Goal: Information Seeking & Learning: Learn about a topic

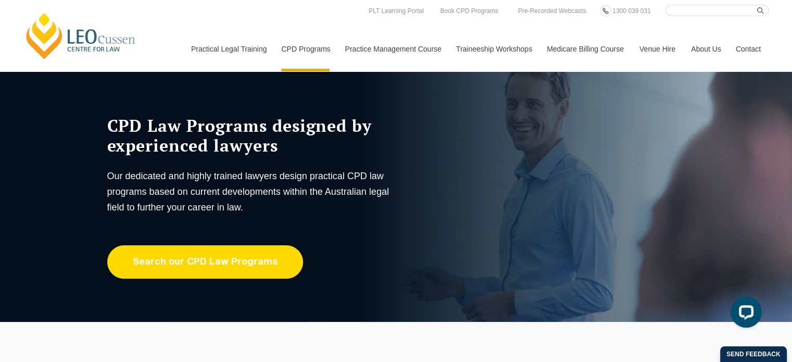
click at [238, 267] on link "Search our CPD Law Programs" at bounding box center [205, 261] width 196 height 33
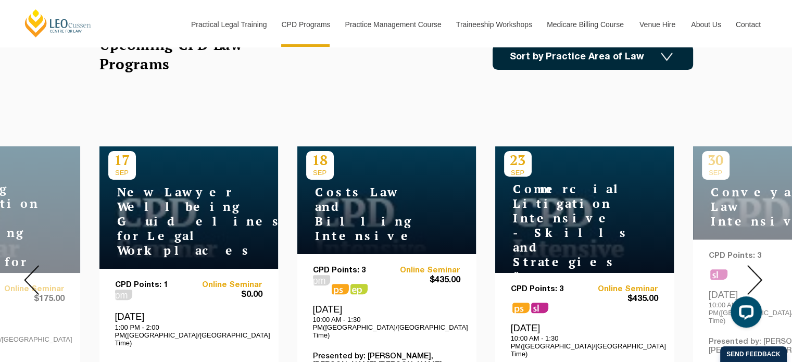
scroll to position [420, 0]
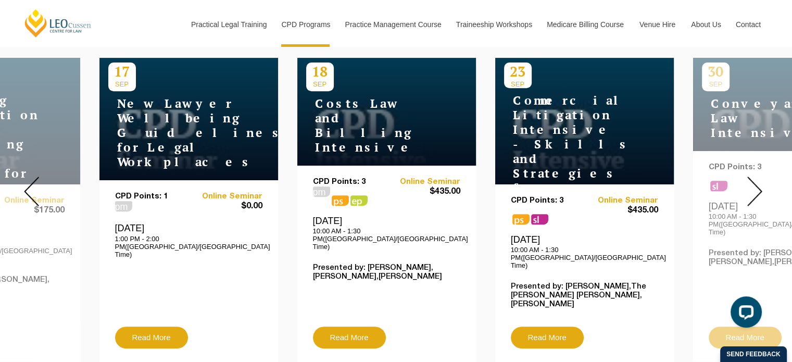
click at [758, 178] on img at bounding box center [754, 192] width 15 height 30
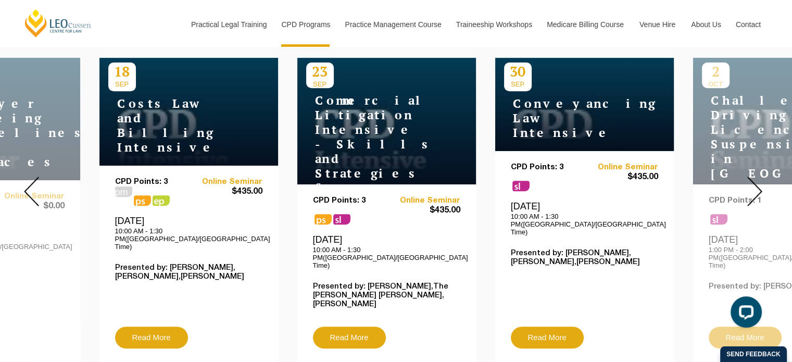
click at [598, 110] on h4 "Conveyancing Law Intensive" at bounding box center [569, 118] width 130 height 44
click at [552, 130] on h4 "Conveyancing Law Intensive" at bounding box center [569, 118] width 130 height 44
click at [548, 326] on link "Read More" at bounding box center [547, 337] width 73 height 22
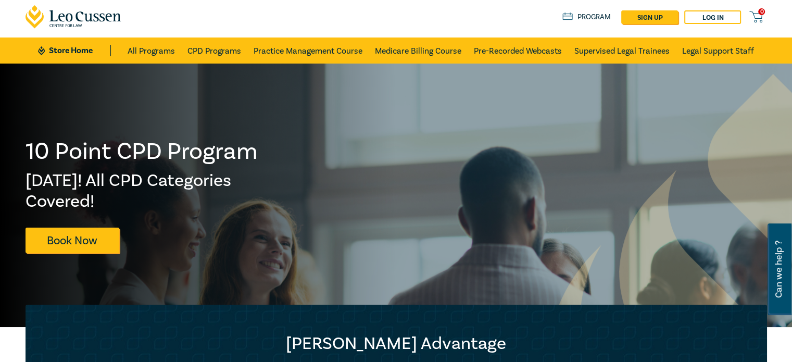
scroll to position [4, 0]
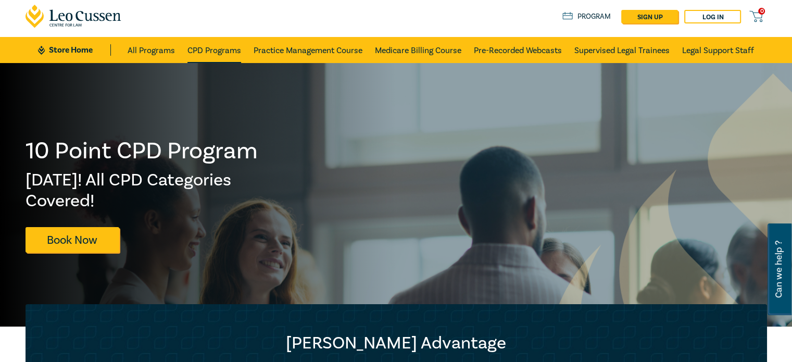
click at [216, 49] on link "CPD Programs" at bounding box center [214, 50] width 54 height 26
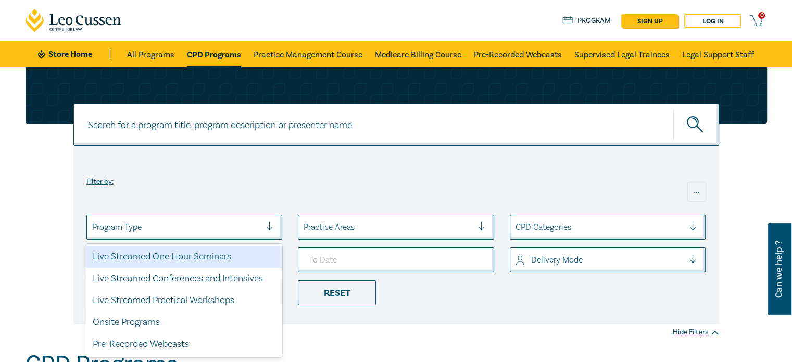
click at [192, 233] on div at bounding box center [176, 227] width 169 height 14
click at [241, 254] on div "Live Streamed One Hour Seminars" at bounding box center [184, 257] width 196 height 22
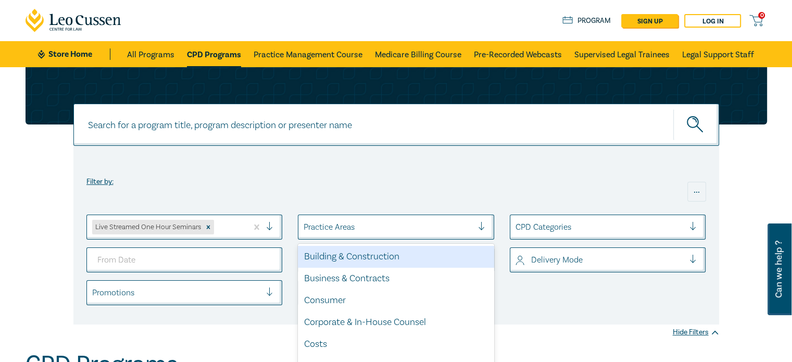
click at [360, 230] on div "Practice Areas" at bounding box center [396, 227] width 196 height 25
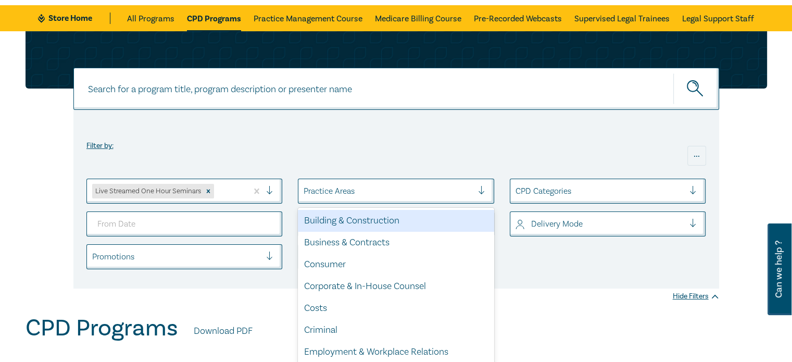
scroll to position [42, 0]
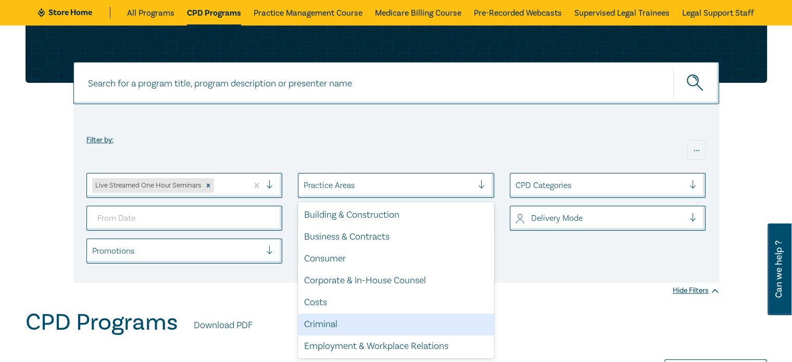
click at [350, 324] on div "Criminal" at bounding box center [396, 324] width 196 height 22
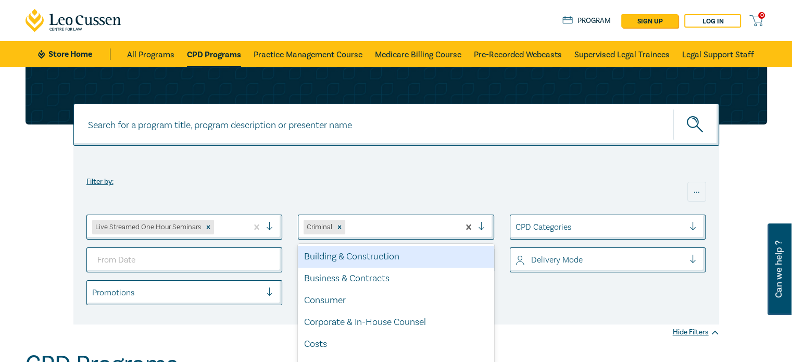
click at [387, 218] on div "Criminal" at bounding box center [378, 227] width 161 height 19
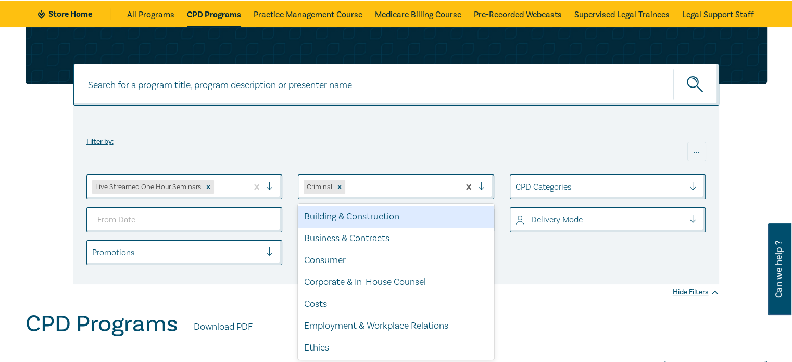
scroll to position [42, 0]
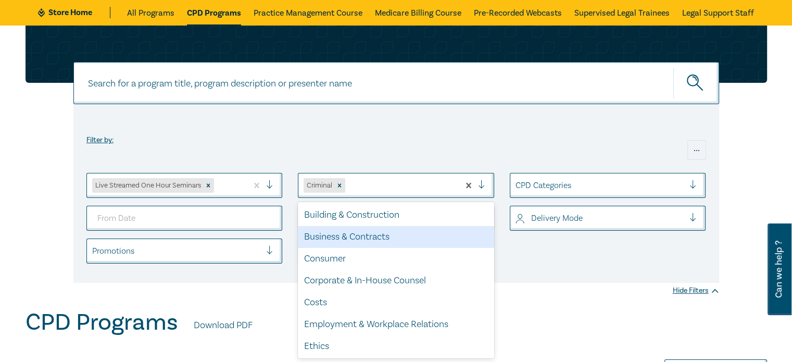
click at [392, 243] on div "Business & Contracts" at bounding box center [396, 237] width 196 height 22
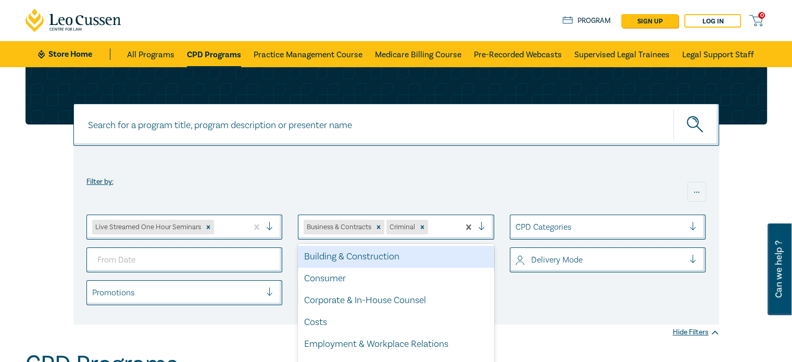
click at [481, 223] on div at bounding box center [486, 227] width 16 height 10
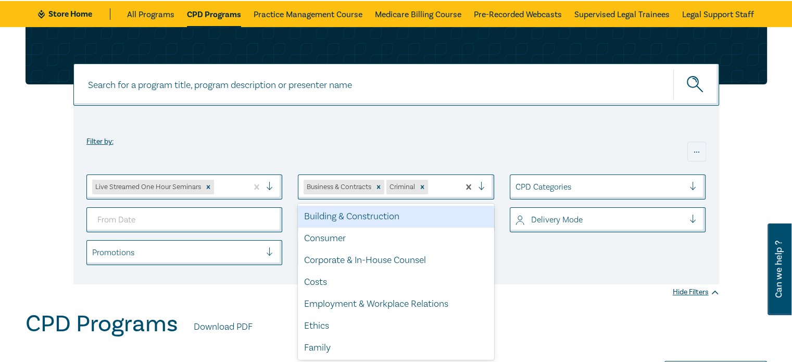
scroll to position [42, 0]
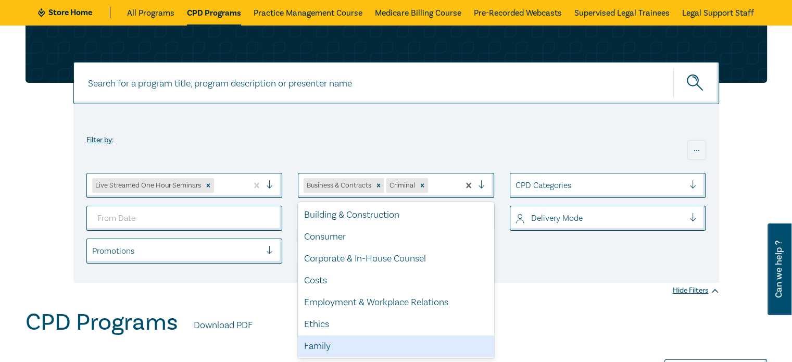
click at [396, 343] on div "Family" at bounding box center [396, 346] width 196 height 22
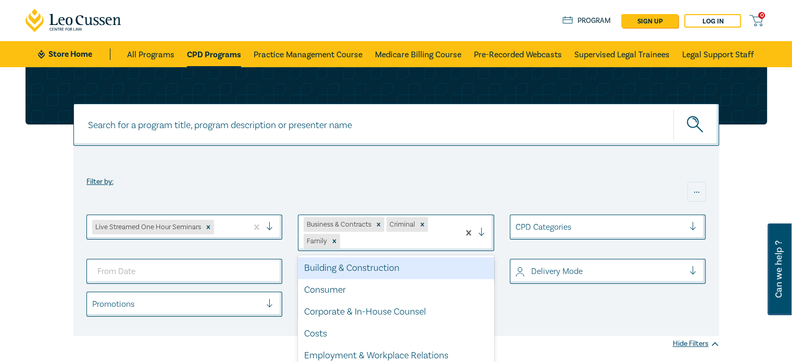
click at [483, 226] on div at bounding box center [476, 232] width 34 height 35
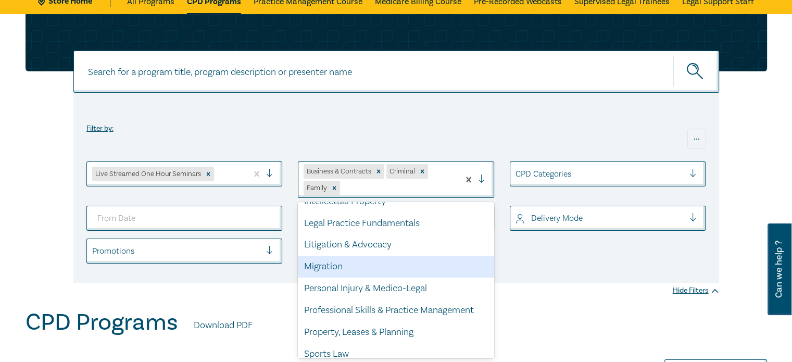
scroll to position [214, 0]
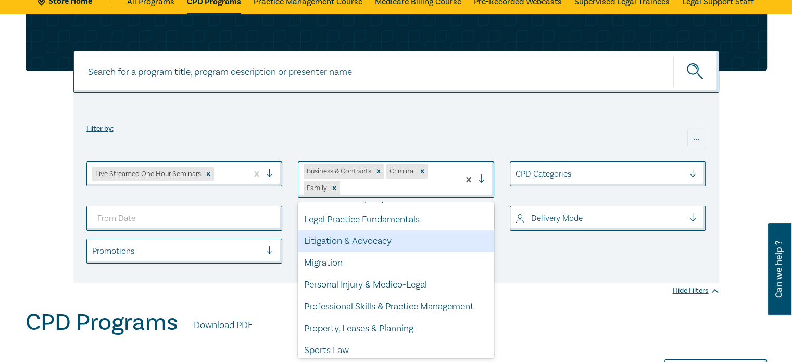
click at [384, 246] on div "Litigation & Advocacy" at bounding box center [396, 241] width 196 height 22
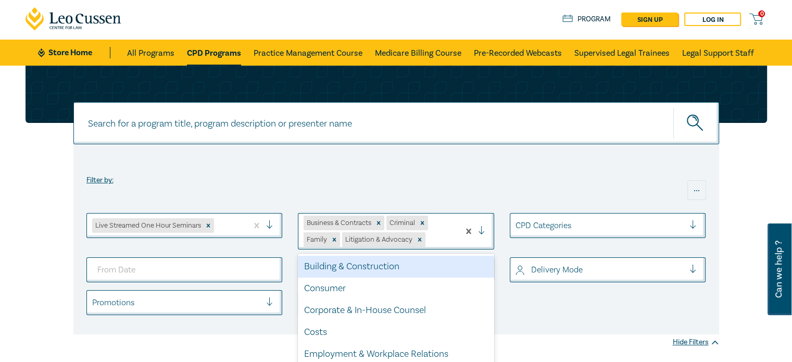
click at [487, 232] on div at bounding box center [486, 231] width 16 height 10
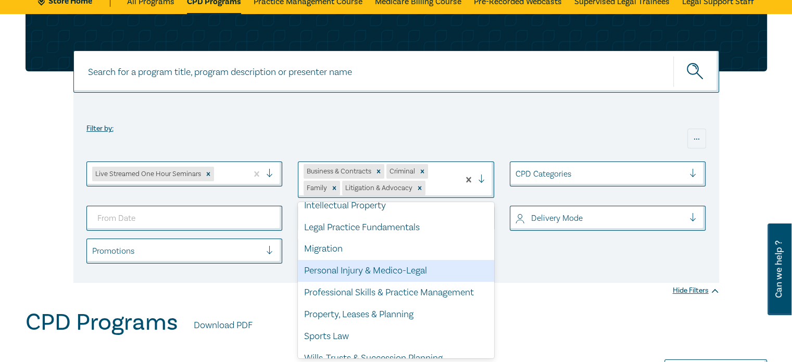
scroll to position [219, 0]
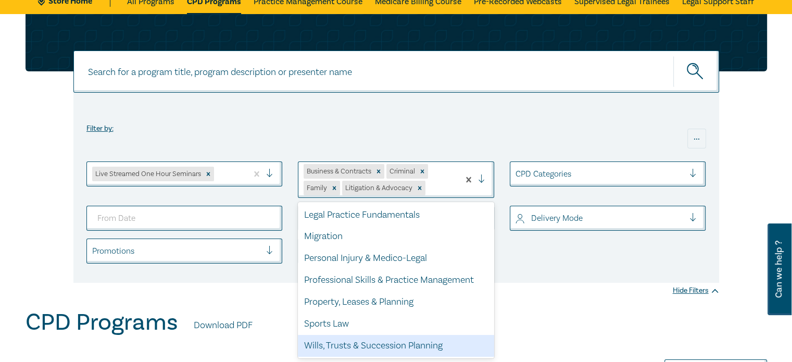
click at [368, 341] on div "Wills, Trusts & Succession Planning" at bounding box center [396, 346] width 196 height 22
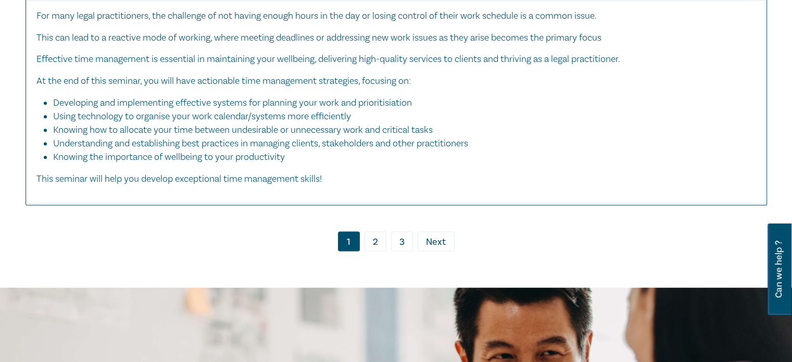
scroll to position [5274, 0]
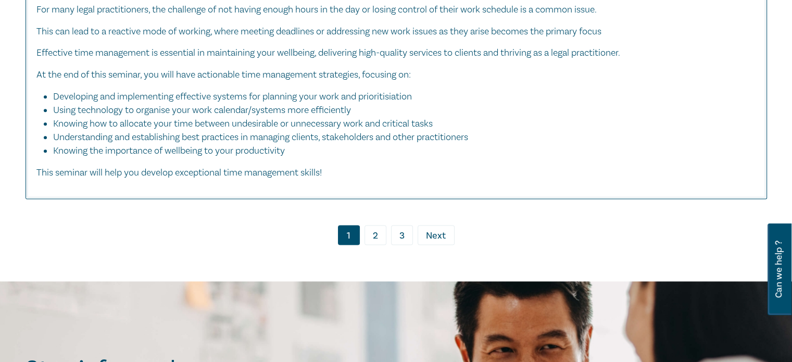
click at [376, 225] on link "2" at bounding box center [375, 235] width 22 height 20
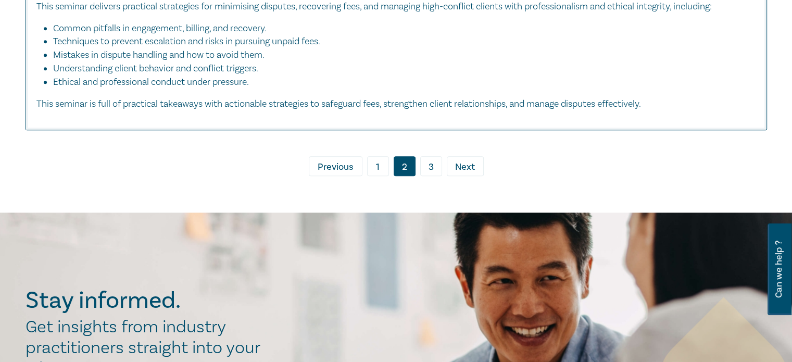
scroll to position [5240, 0]
click at [436, 176] on link "3" at bounding box center [431, 166] width 22 height 20
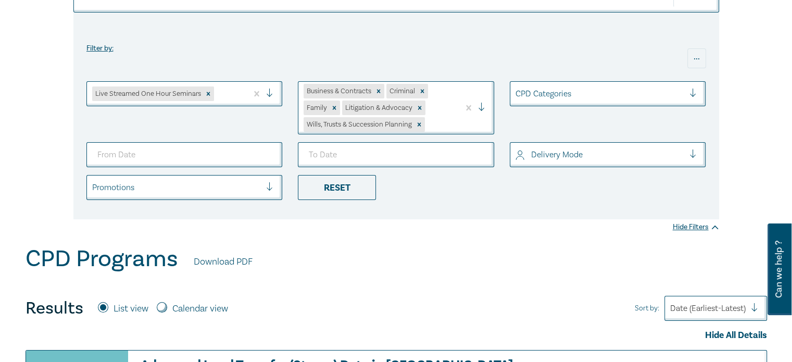
scroll to position [137, 0]
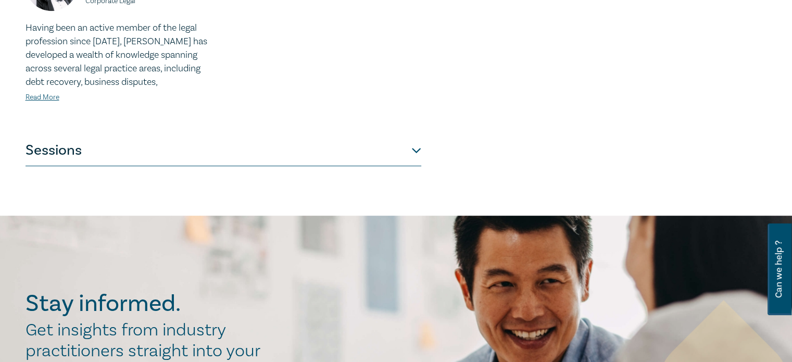
scroll to position [508, 0]
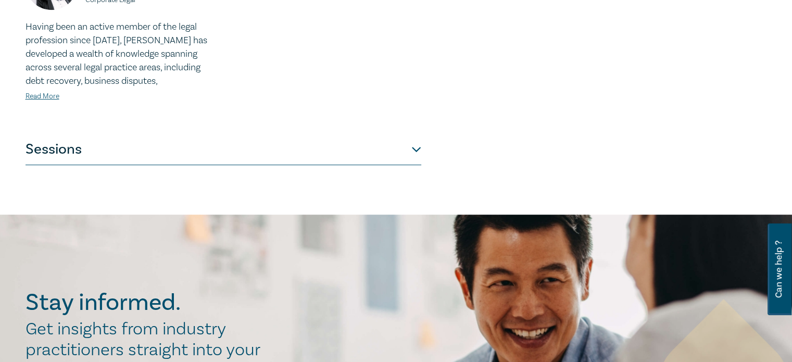
click at [409, 141] on button "Sessions" at bounding box center [224, 149] width 396 height 31
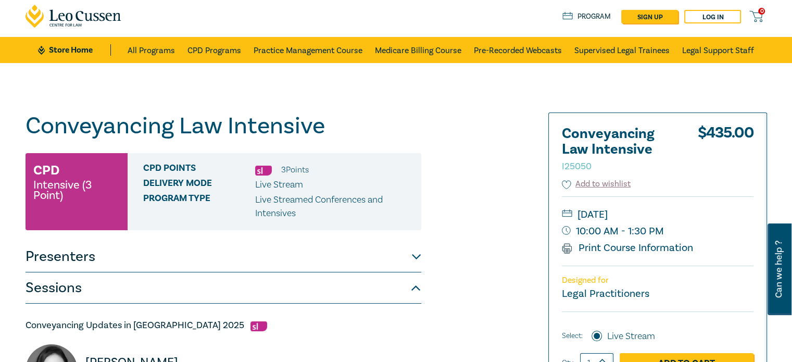
scroll to position [0, 0]
